Goal: Information Seeking & Learning: Learn about a topic

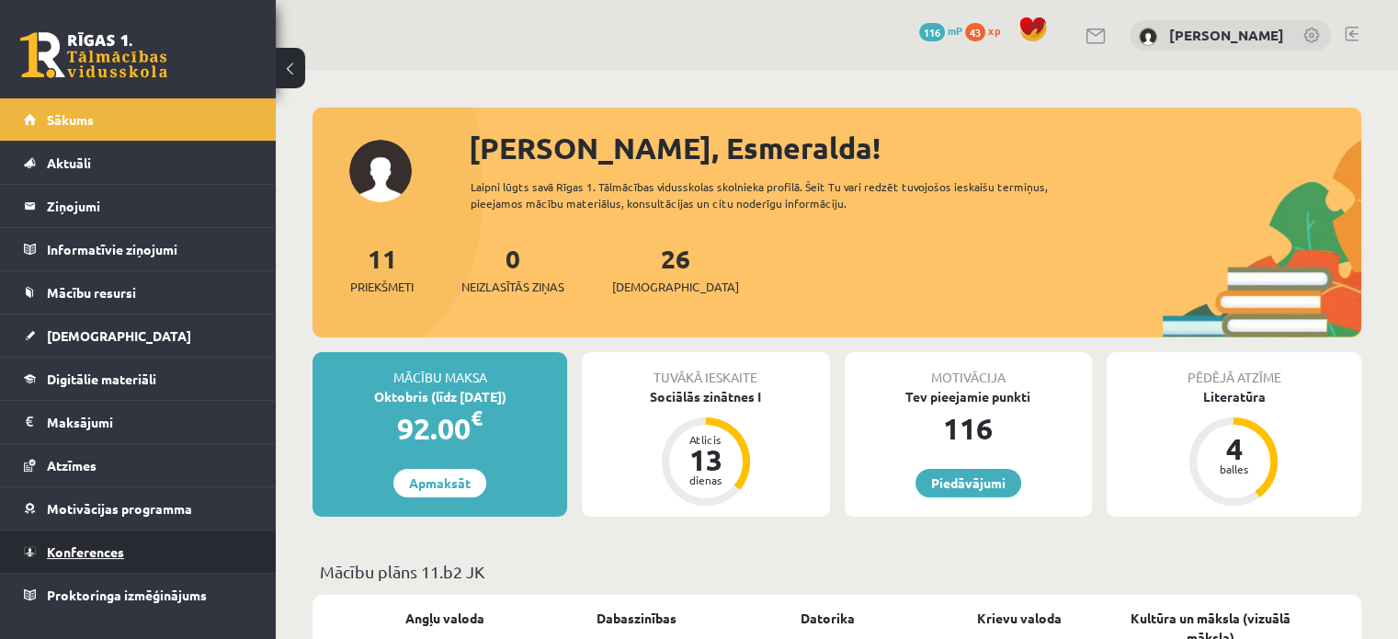
click at [99, 543] on span "Konferences" at bounding box center [85, 551] width 77 height 17
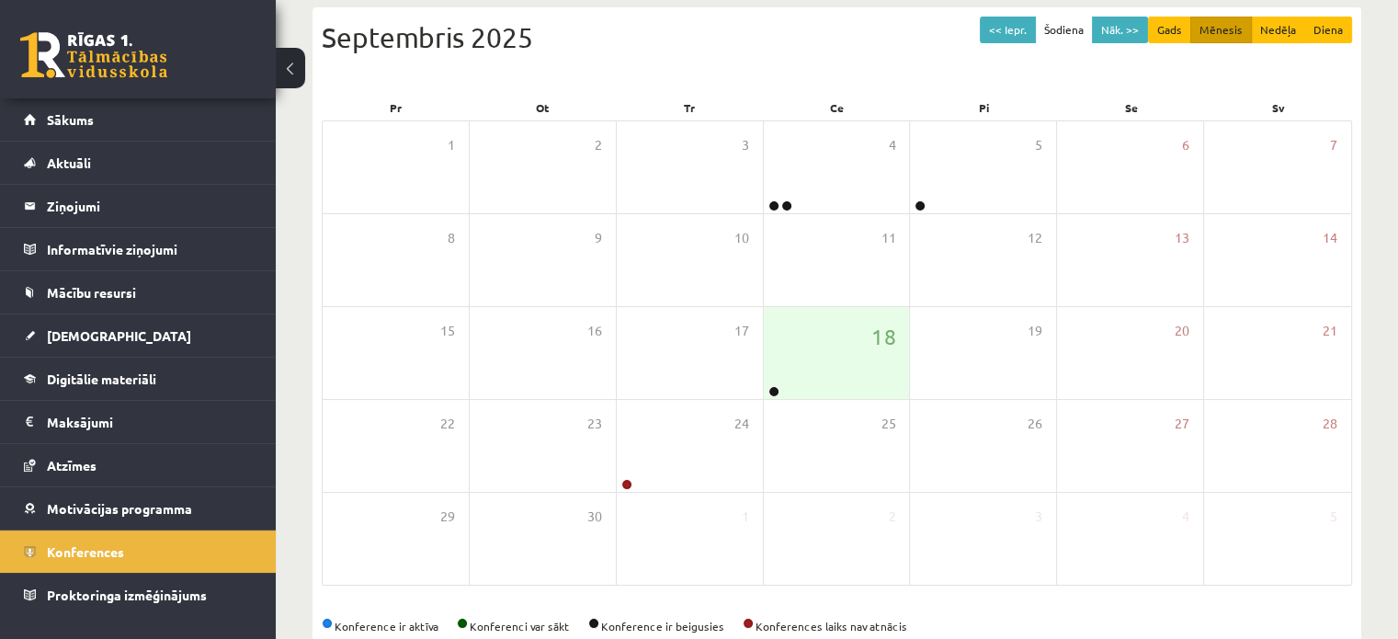
scroll to position [228, 0]
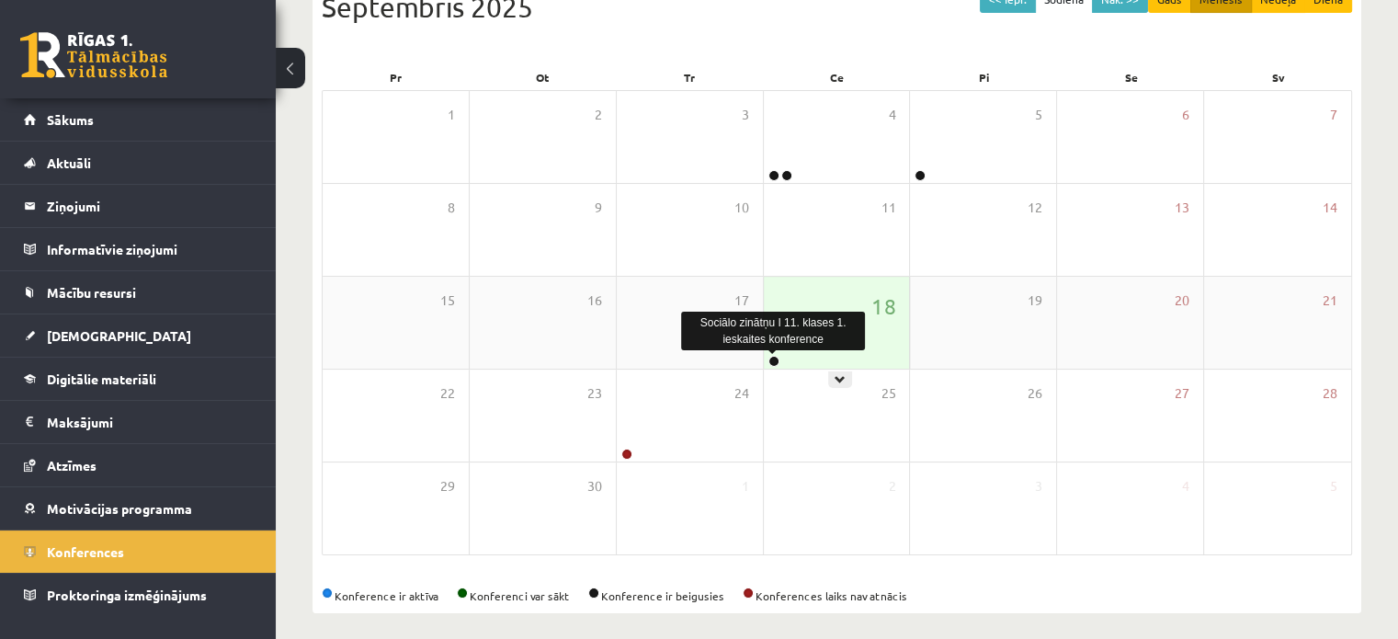
click at [771, 363] on link at bounding box center [774, 361] width 11 height 11
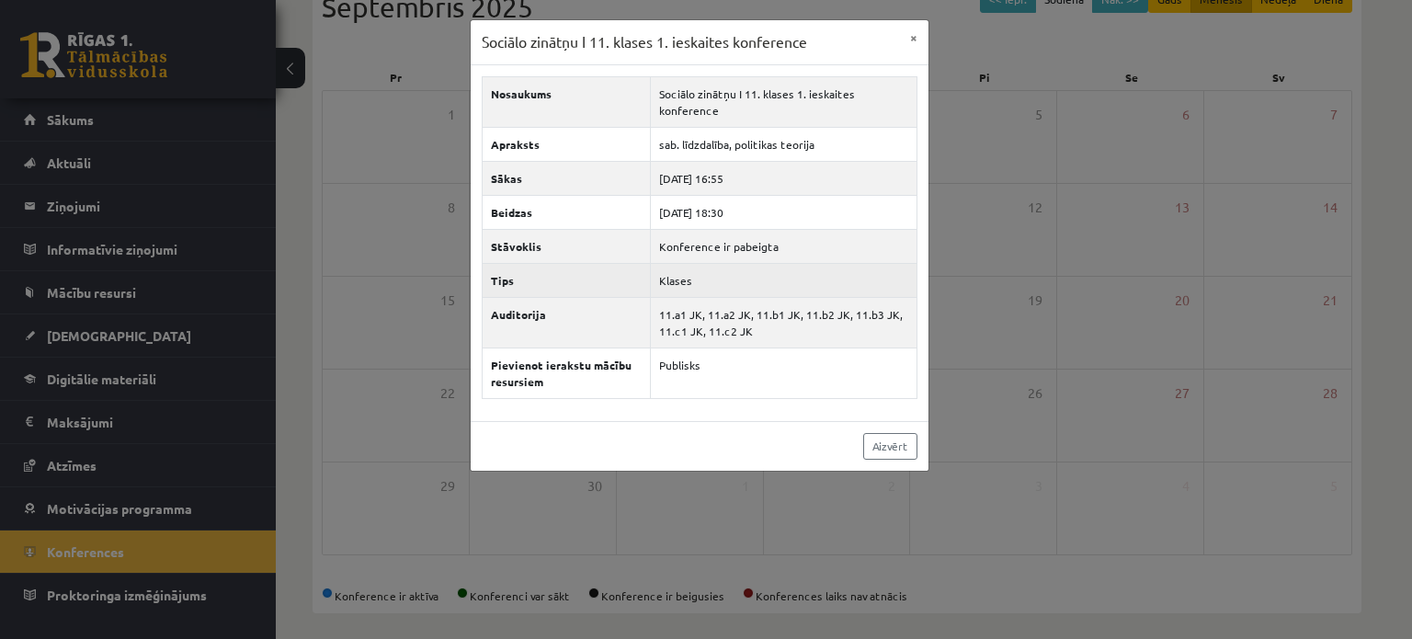
click at [720, 268] on td "Klases" at bounding box center [784, 280] width 266 height 34
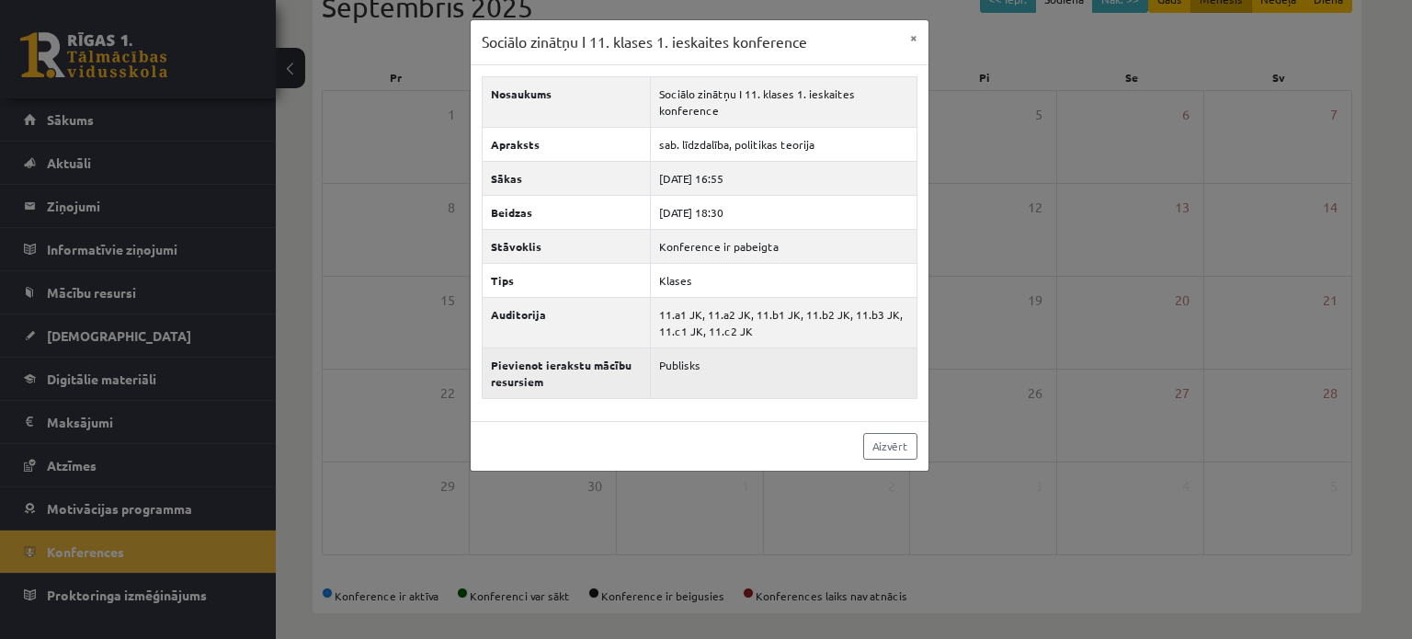
click at [686, 365] on td "Publisks" at bounding box center [784, 373] width 266 height 51
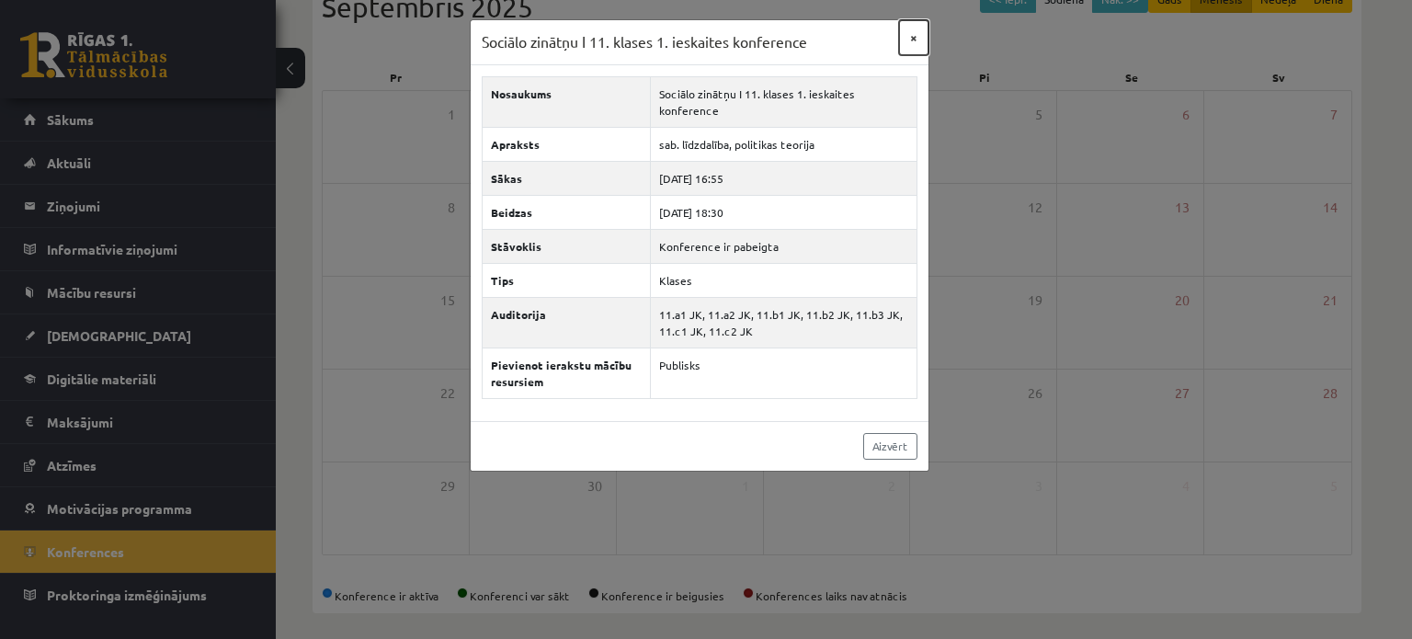
click at [916, 45] on button "×" at bounding box center [913, 37] width 29 height 35
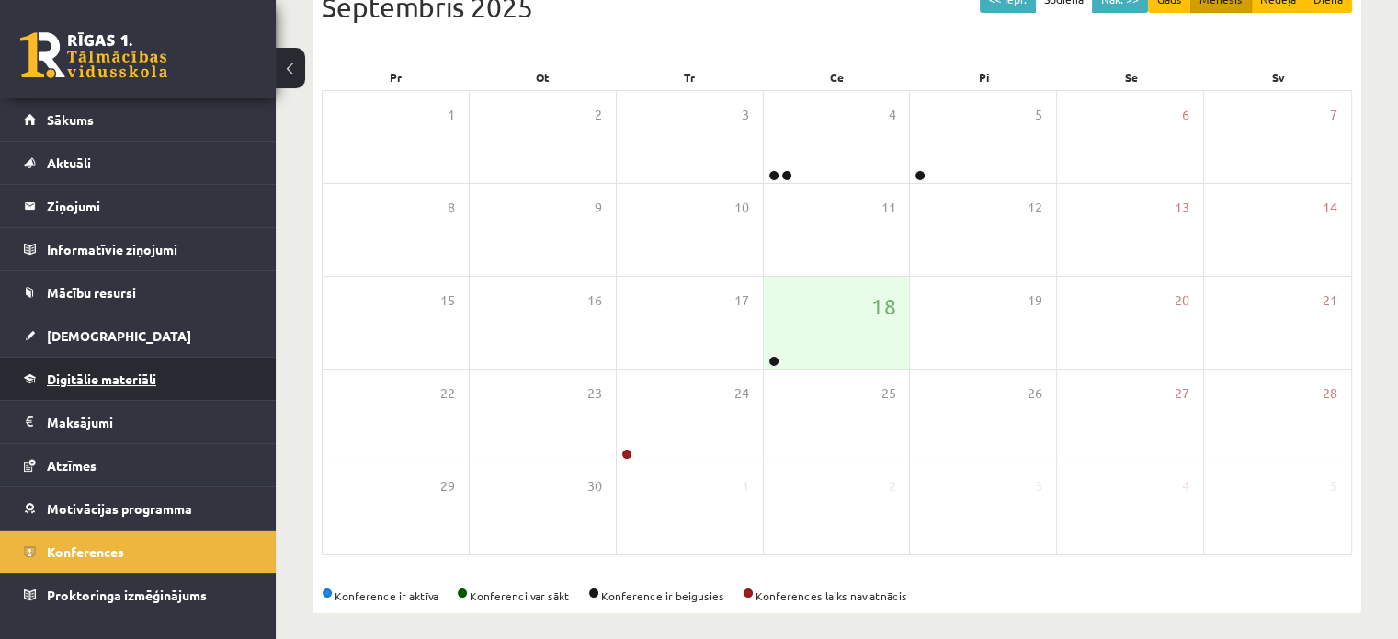
click at [108, 385] on link "Digitālie materiāli" at bounding box center [138, 379] width 229 height 42
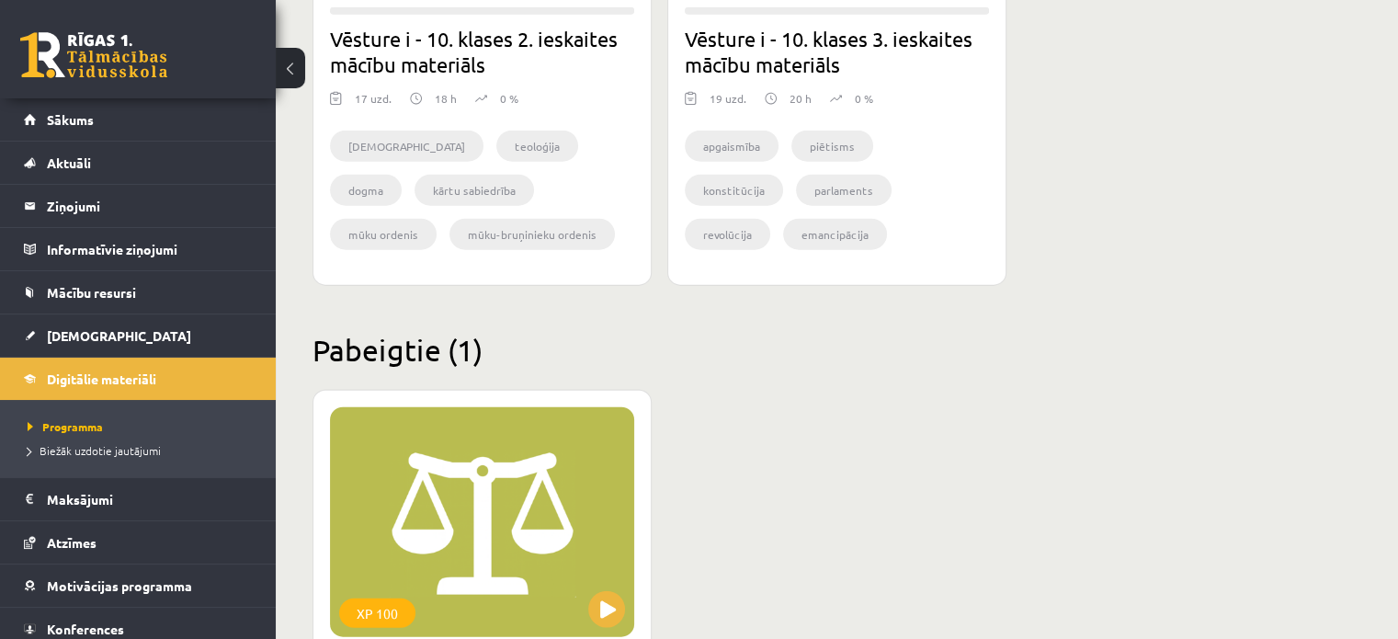
scroll to position [4603, 0]
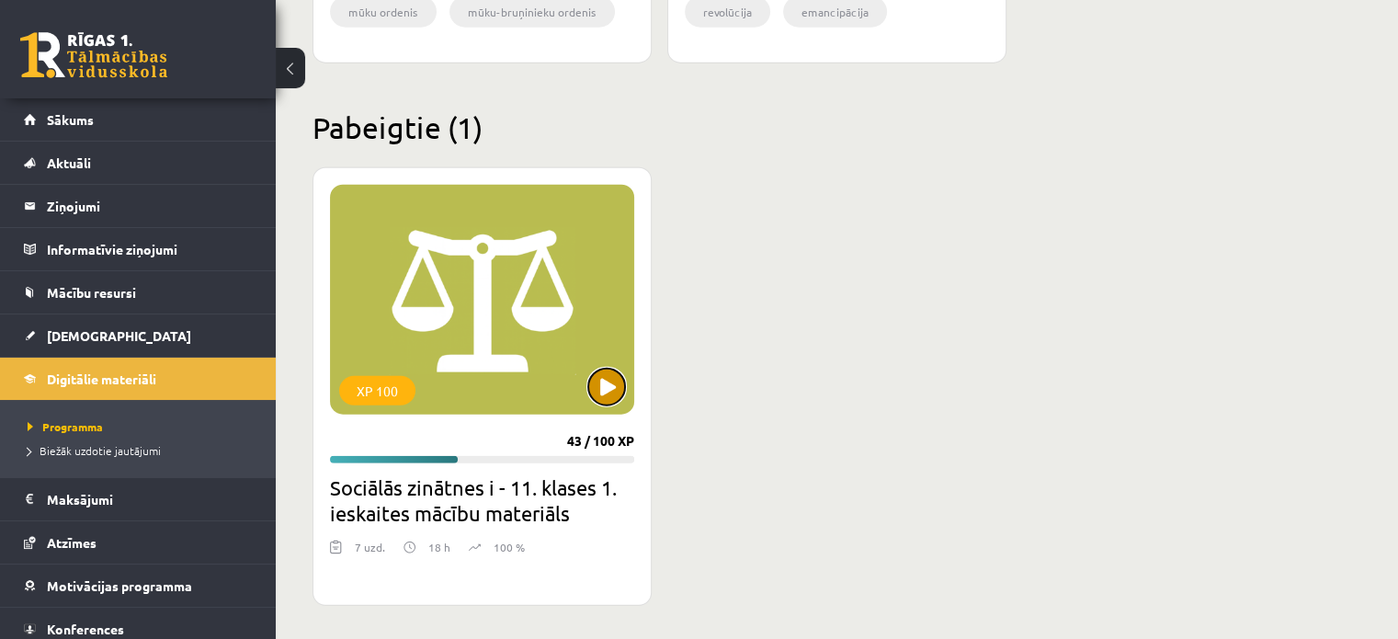
click at [607, 385] on button at bounding box center [606, 387] width 37 height 37
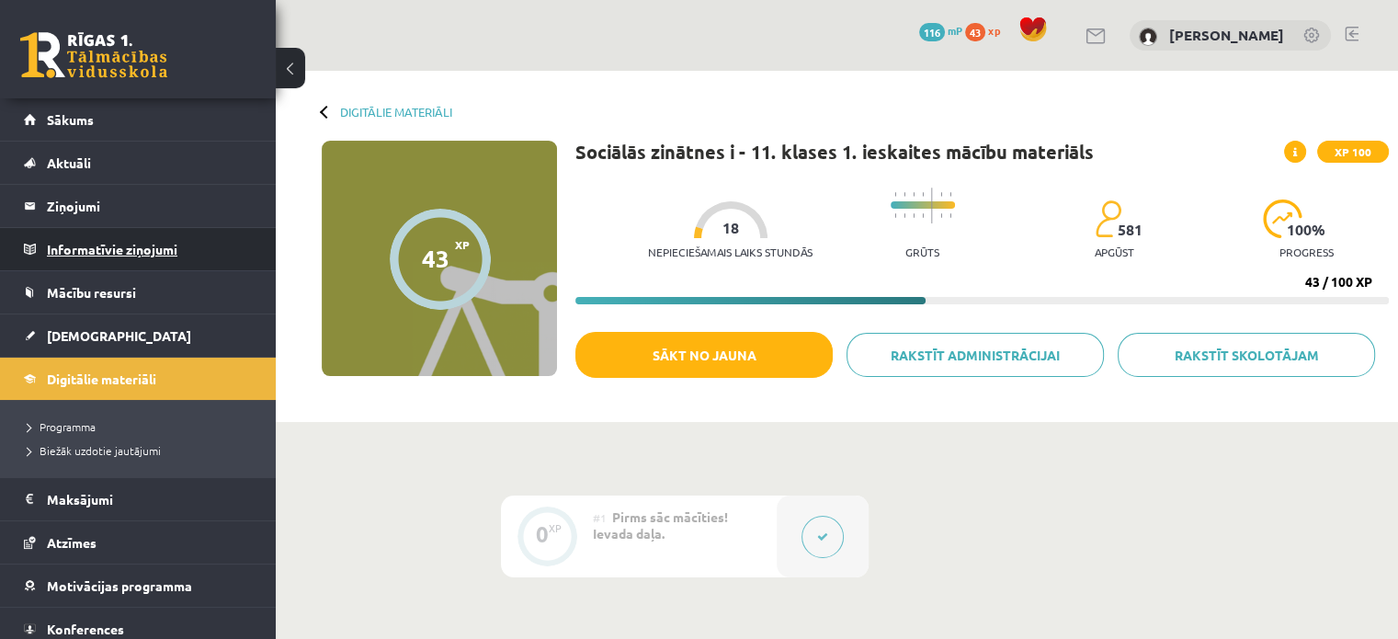
click at [88, 249] on legend "Informatīvie ziņojumi 0" at bounding box center [150, 249] width 206 height 42
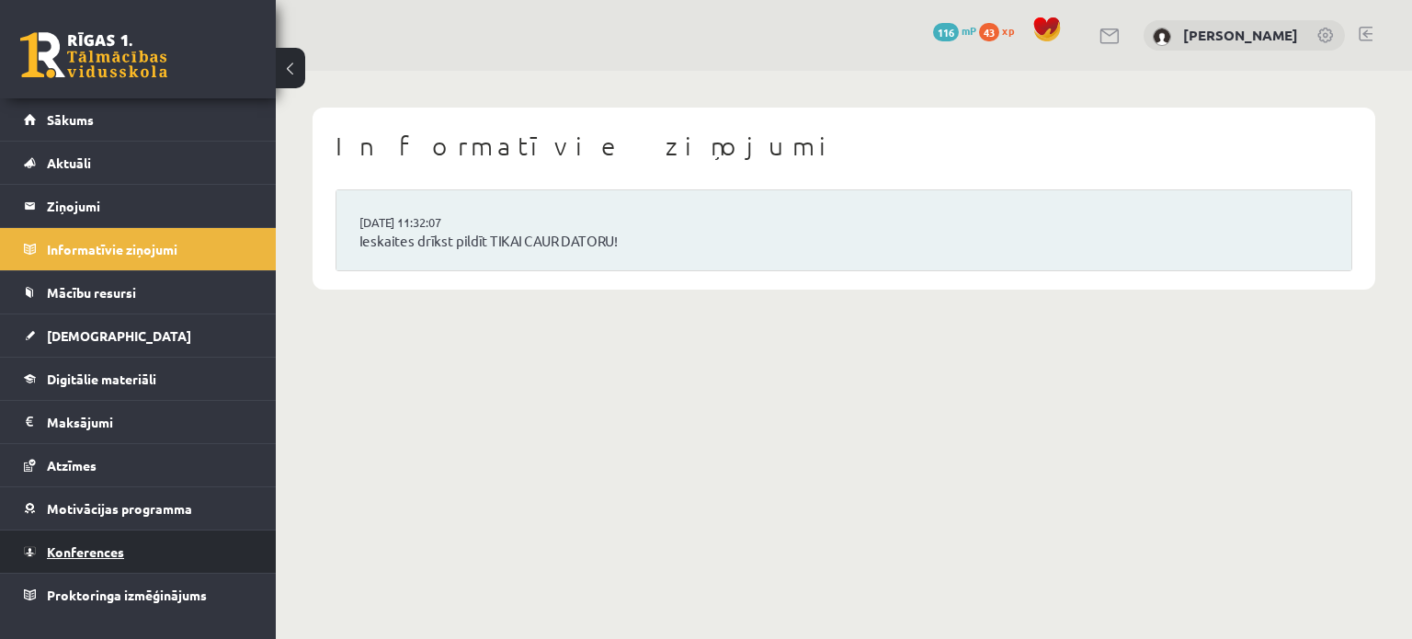
click at [107, 543] on span "Konferences" at bounding box center [85, 551] width 77 height 17
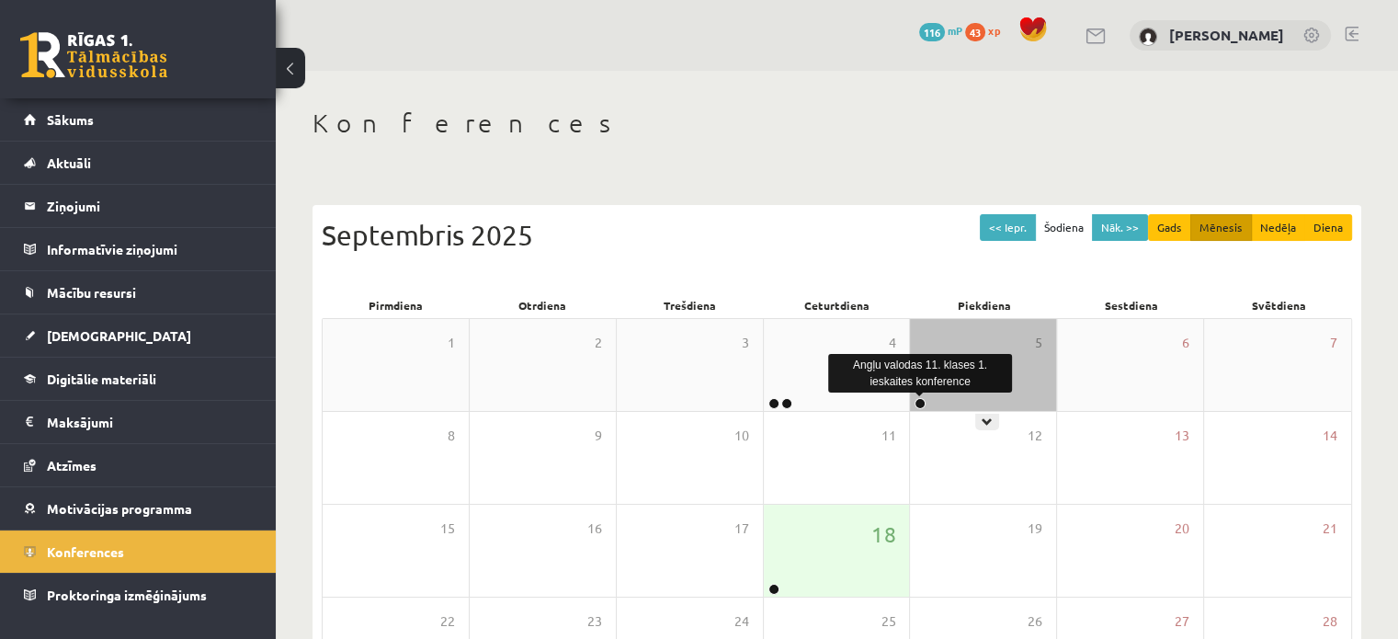
click at [925, 400] on link at bounding box center [920, 403] width 11 height 11
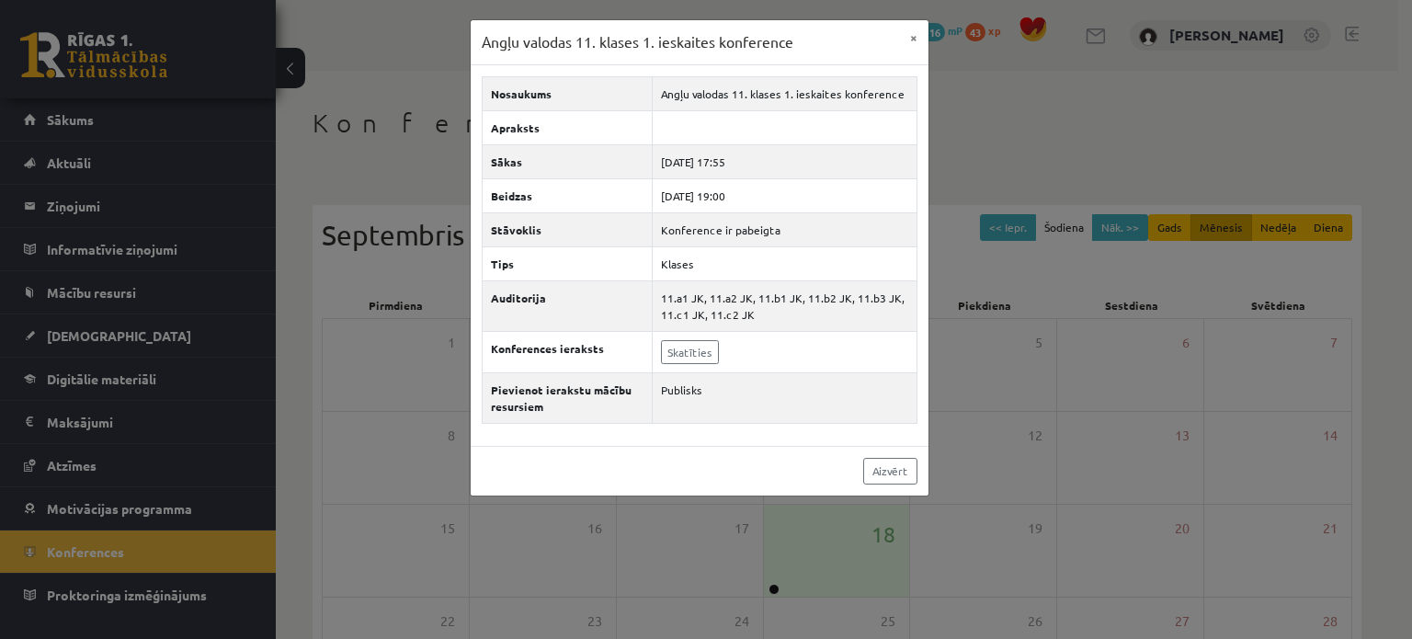
click at [978, 485] on div "Angļu valodas 11. klases 1. ieskaites konference × Nosaukums Angļu valodas 11. …" at bounding box center [706, 319] width 1412 height 639
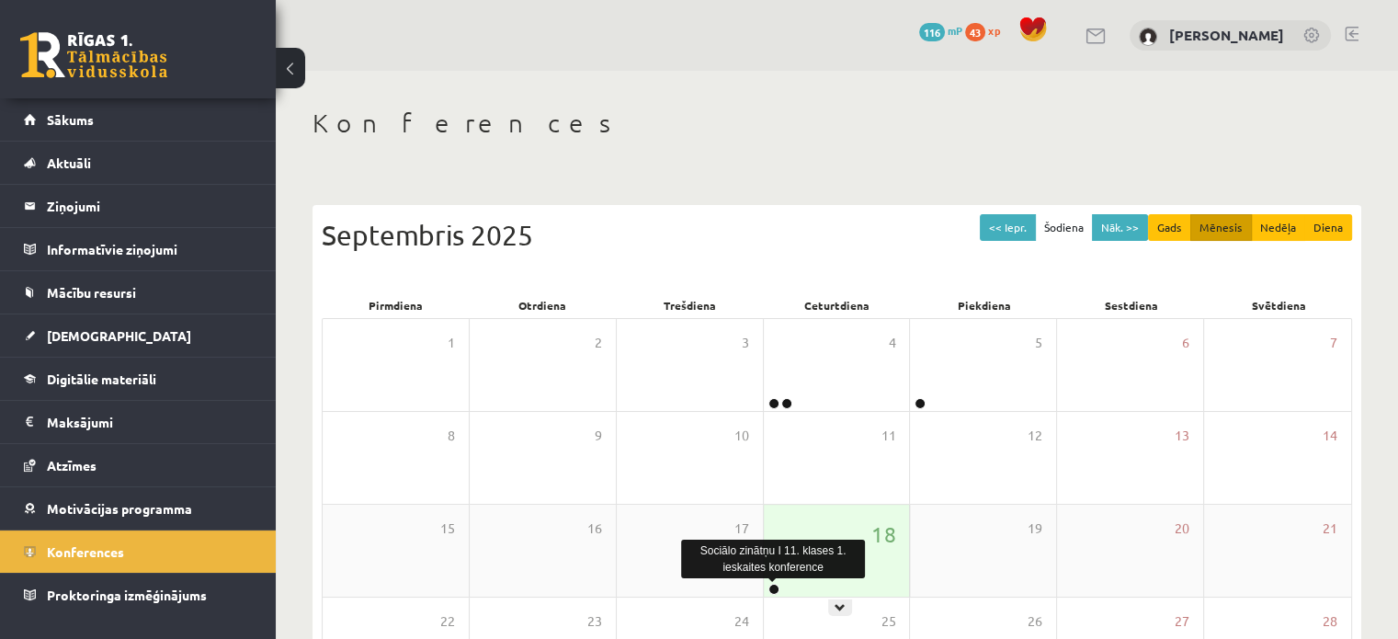
click at [773, 591] on link at bounding box center [774, 589] width 11 height 11
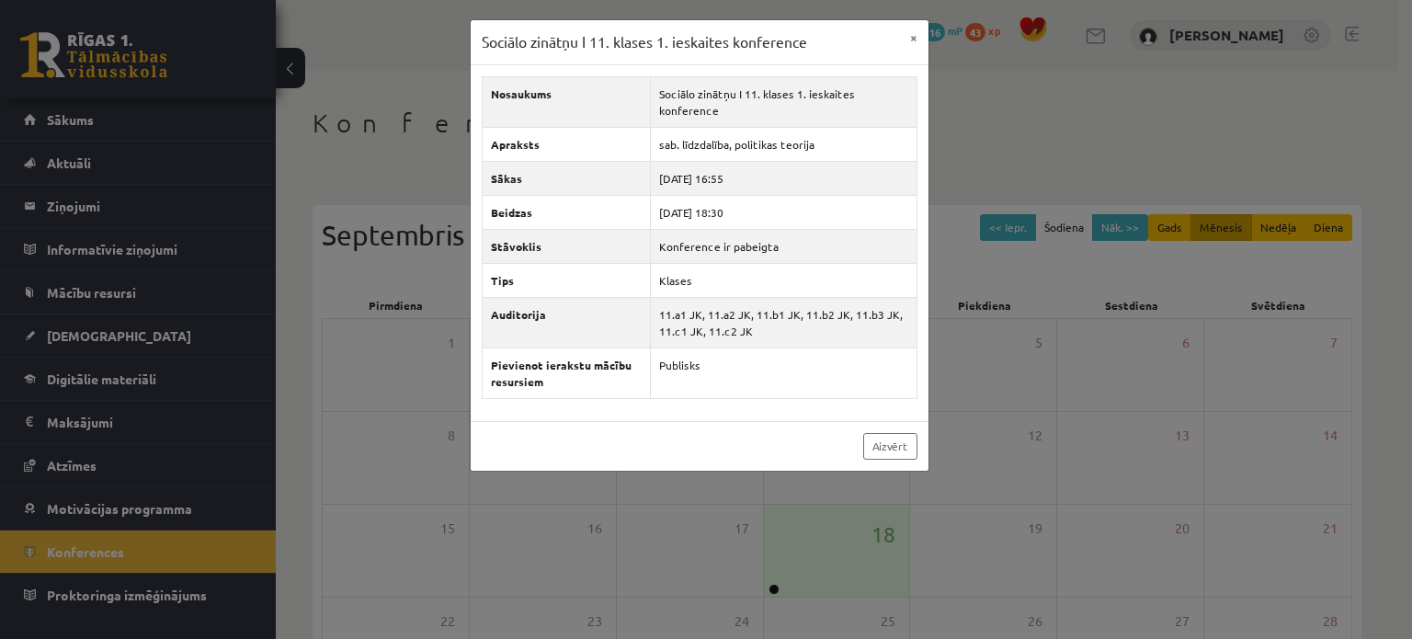
click at [999, 389] on div "Sociālo zinātņu I 11. klases 1. ieskaites konference × Nosaukums Sociālo zinātņ…" at bounding box center [706, 319] width 1412 height 639
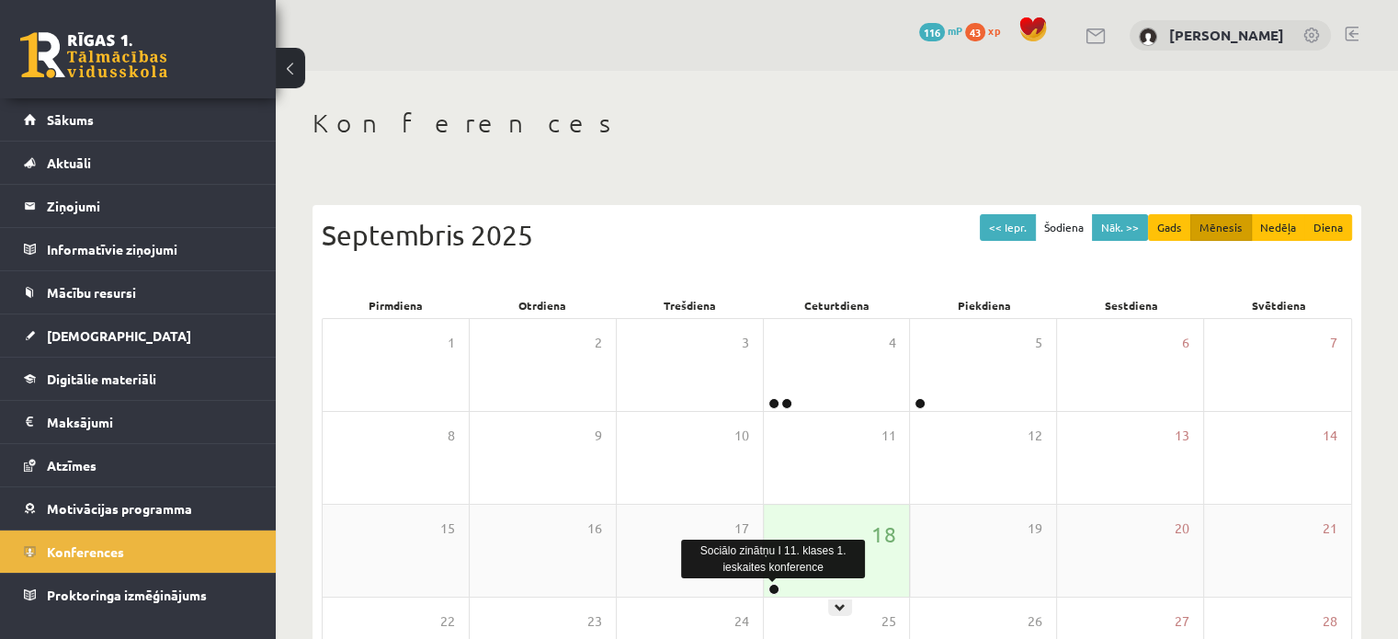
click at [775, 588] on link at bounding box center [774, 589] width 11 height 11
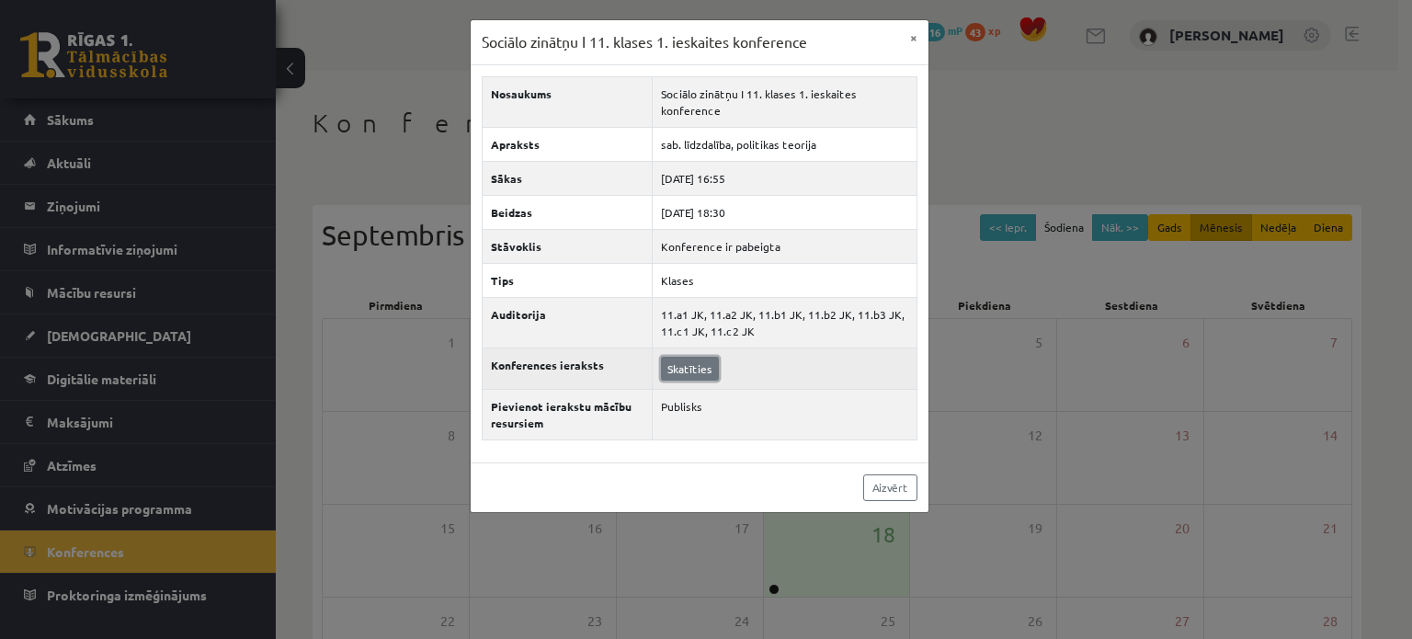
click at [688, 364] on link "Skatīties" at bounding box center [690, 369] width 58 height 24
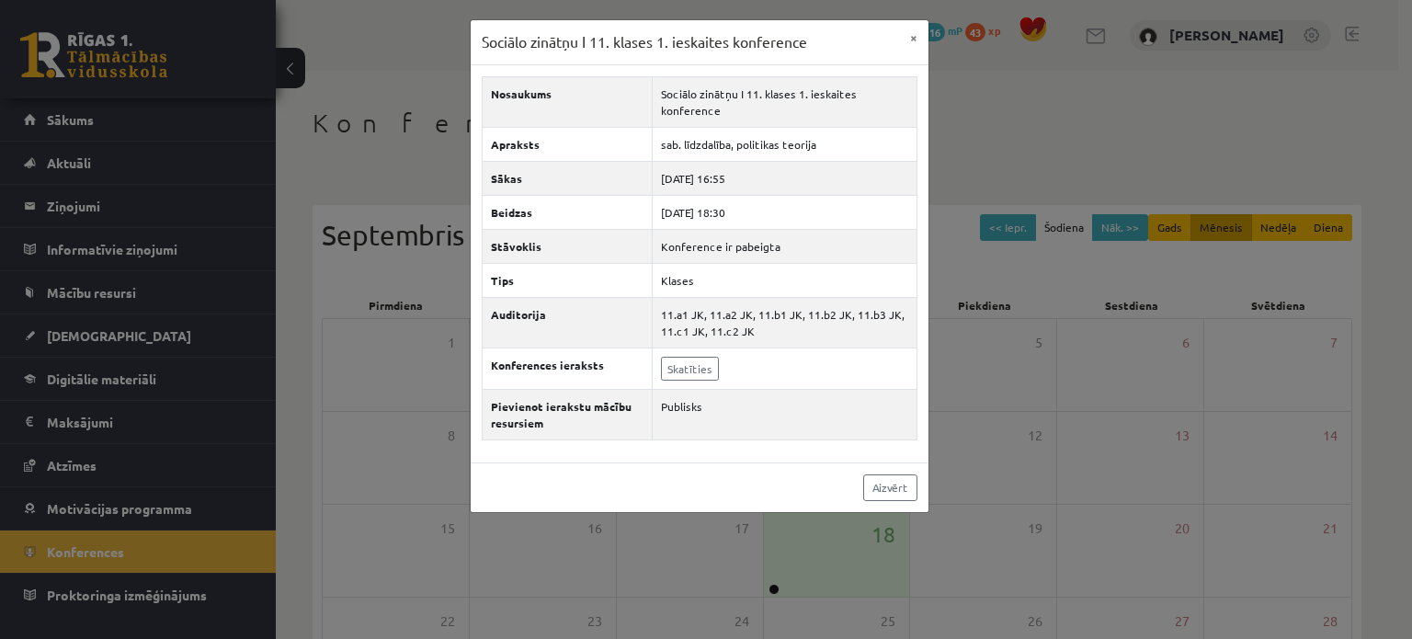
click at [1049, 226] on div "Sociālo zinātņu I 11. klases 1. ieskaites konference × Nosaukums Sociālo zinātņ…" at bounding box center [706, 319] width 1412 height 639
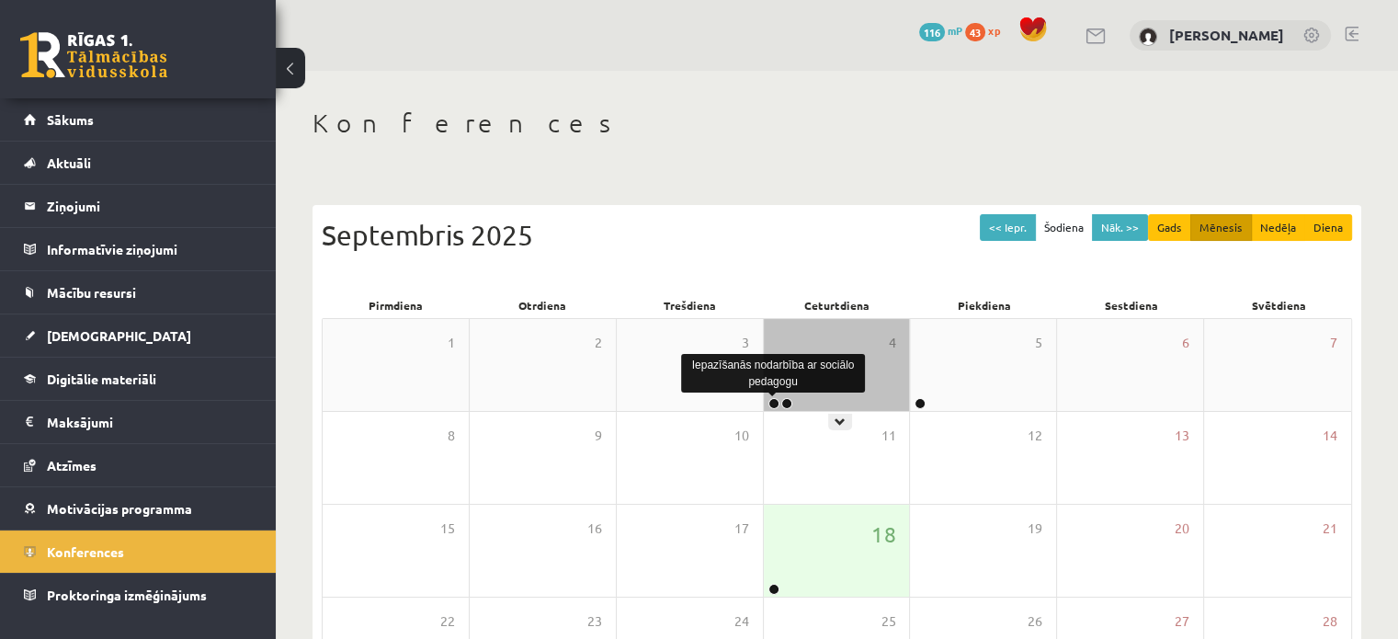
click at [773, 398] on link at bounding box center [774, 403] width 11 height 11
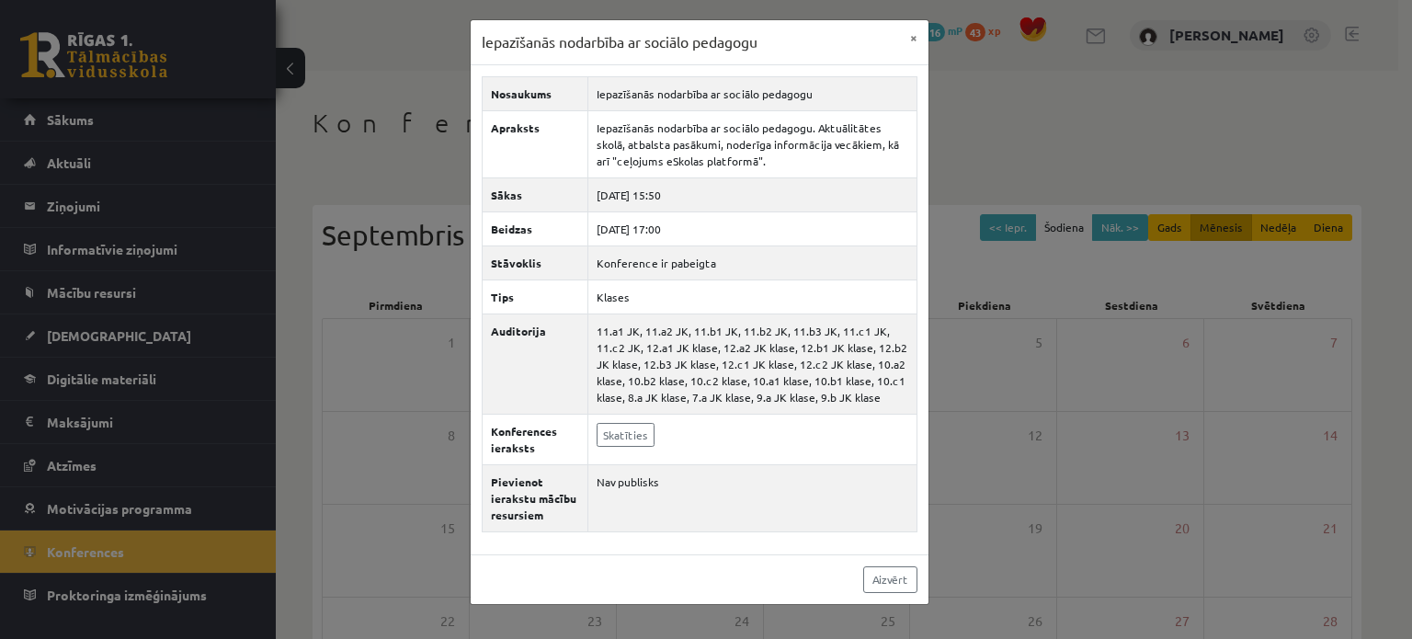
click at [1044, 429] on div "Iepazīšanās nodarbība ar sociālo pedagogu × Nosaukums Iepazīšanās nodarbība ar …" at bounding box center [706, 319] width 1412 height 639
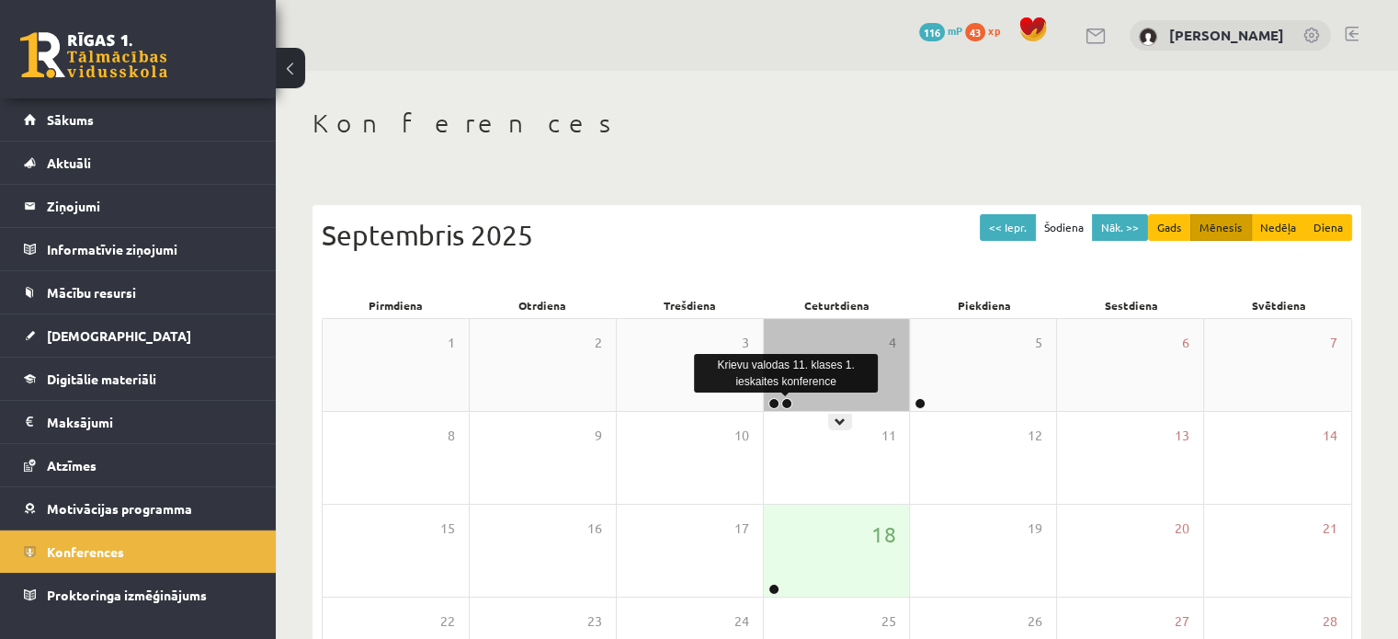
click at [783, 404] on link at bounding box center [787, 403] width 11 height 11
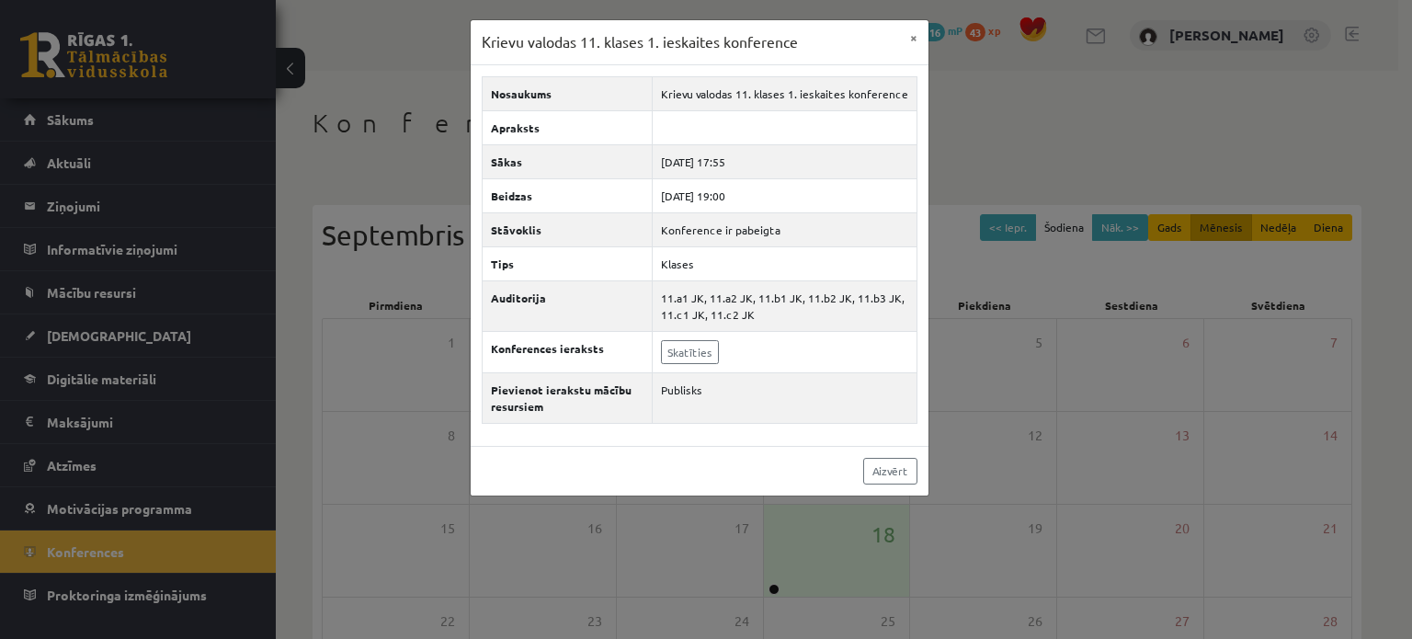
click at [1053, 356] on div "Krievu valodas 11. klases 1. ieskaites konference × Nosaukums Krievu valodas 11…" at bounding box center [706, 319] width 1412 height 639
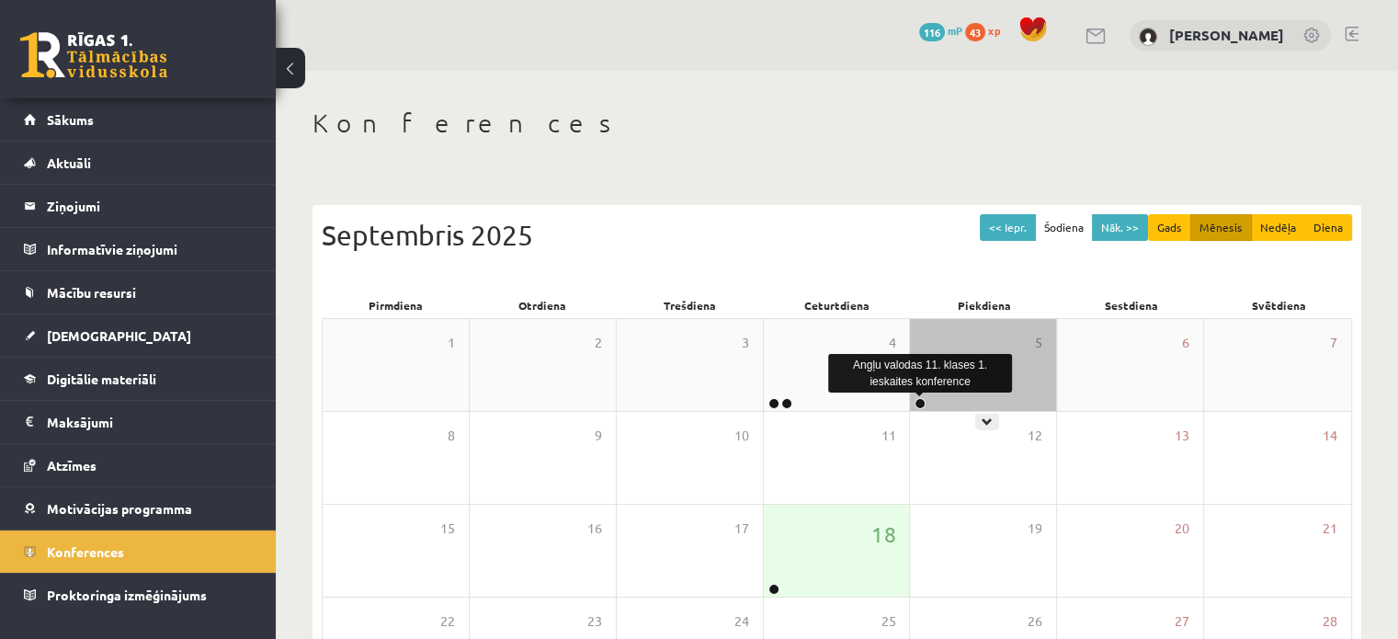
click at [919, 404] on link at bounding box center [920, 403] width 11 height 11
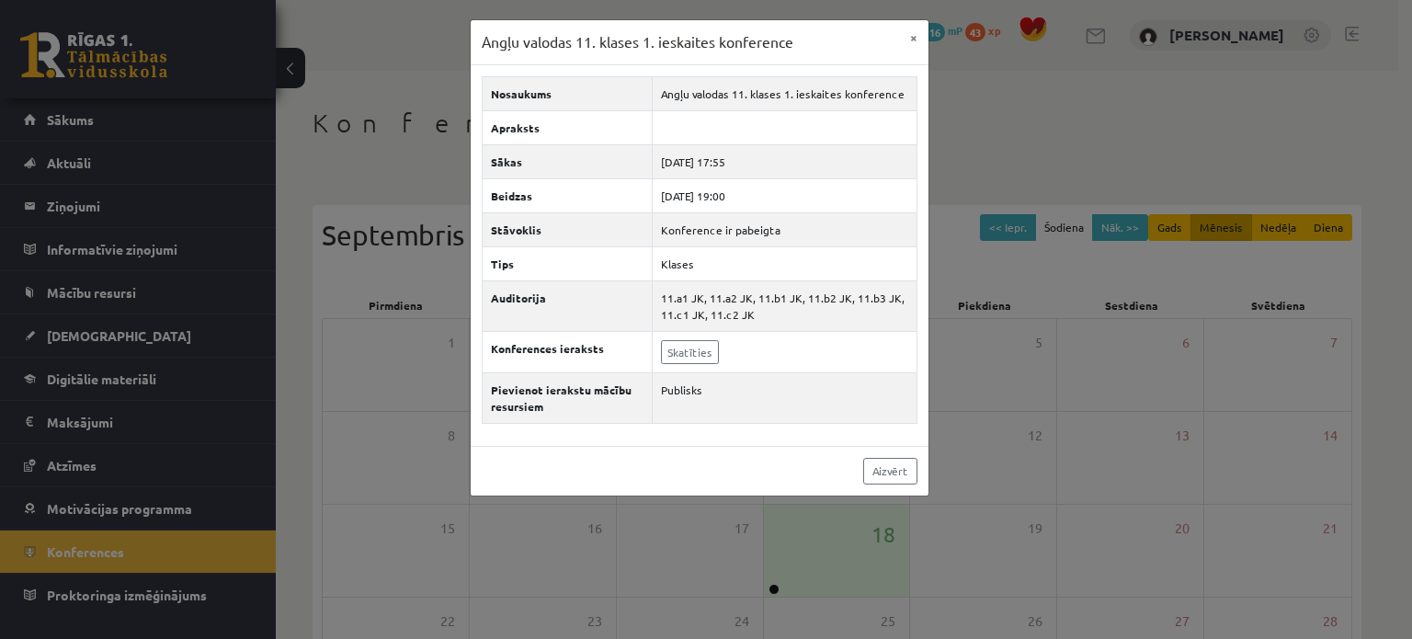
click at [1058, 396] on div "Angļu valodas 11. klases 1. ieskaites konference × Nosaukums Angļu valodas 11. …" at bounding box center [706, 319] width 1412 height 639
